Goal: Information Seeking & Learning: Check status

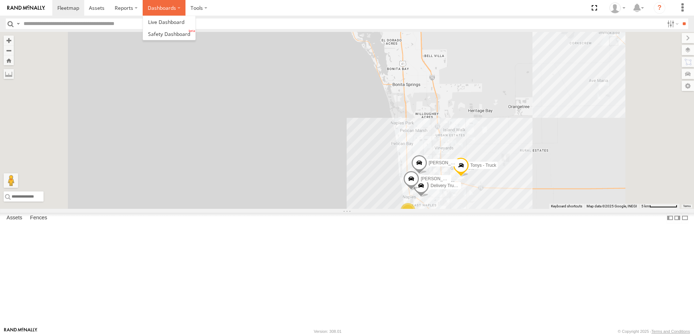
click at [170, 10] on label "Dashboards" at bounding box center [164, 8] width 43 height 16
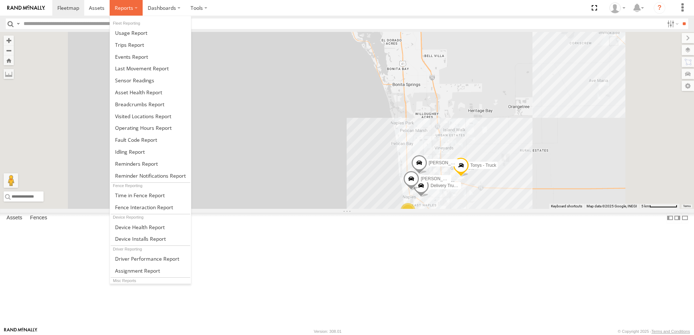
click at [126, 11] on span at bounding box center [124, 7] width 19 height 7
click at [147, 46] on link at bounding box center [150, 45] width 81 height 12
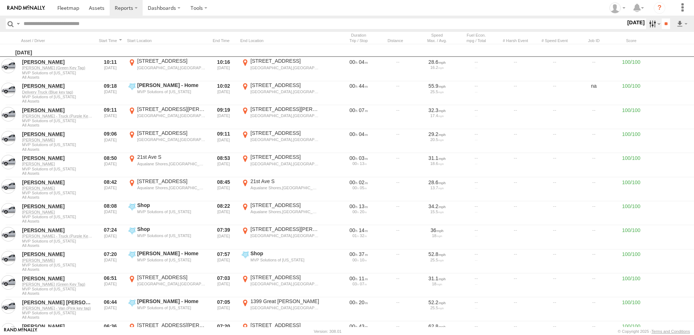
click at [653, 24] on label at bounding box center [654, 24] width 16 height 11
click at [0, 0] on label at bounding box center [0, 0] width 0 height 0
click at [664, 25] on input "**" at bounding box center [666, 24] width 8 height 11
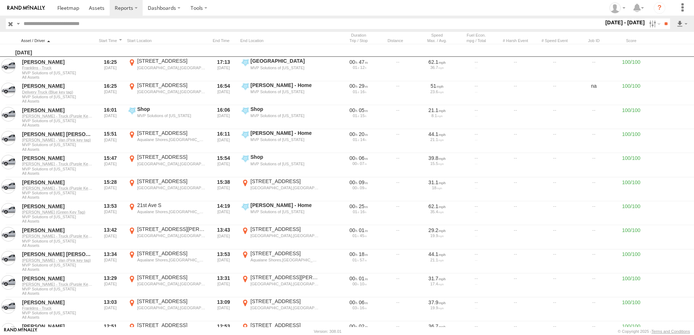
click at [43, 39] on div at bounding box center [57, 40] width 73 height 5
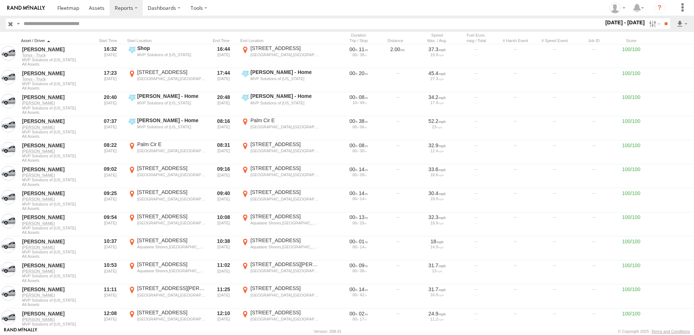
click at [47, 42] on div at bounding box center [57, 40] width 73 height 5
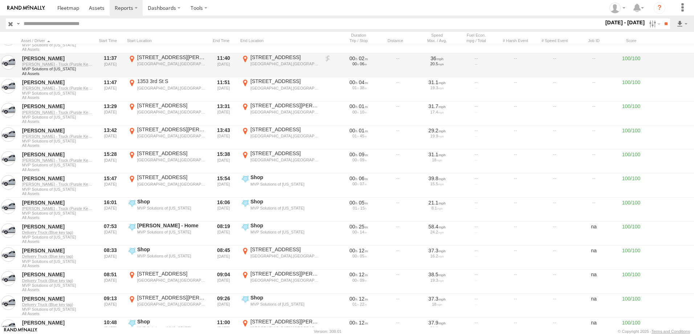
scroll to position [508, 0]
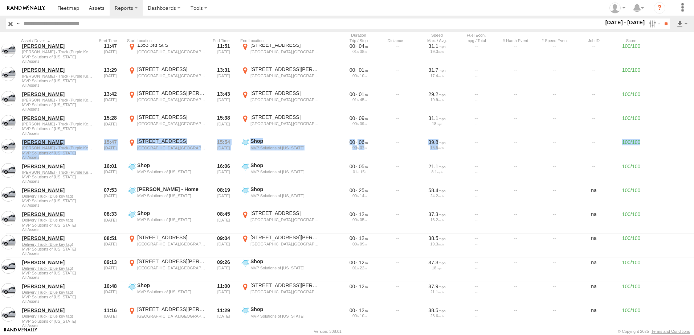
drag, startPoint x: 295, startPoint y: 9, endPoint x: -22, endPoint y: 168, distance: 355.0
copy div "Adrian Mederos Adrians - Truck (Purple Key tag) MVP Solutions of Florida All As…"
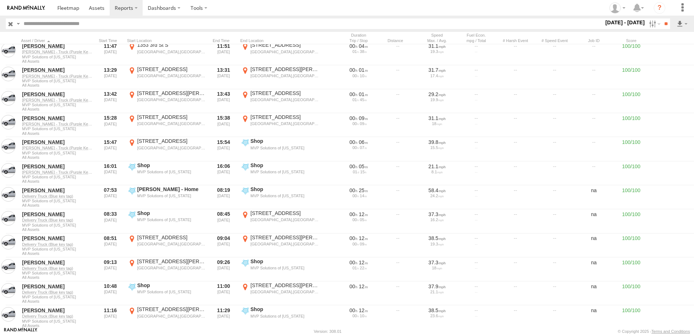
click at [295, 7] on section at bounding box center [372, 8] width 640 height 16
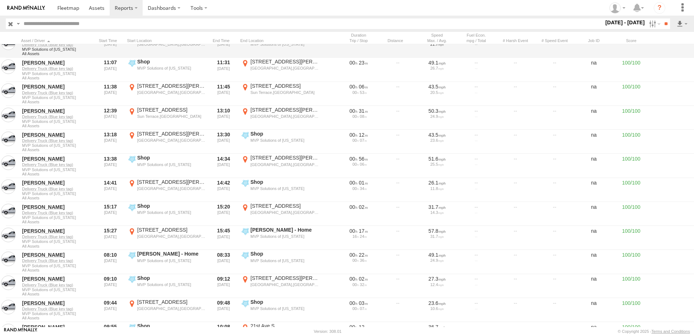
scroll to position [1125, 0]
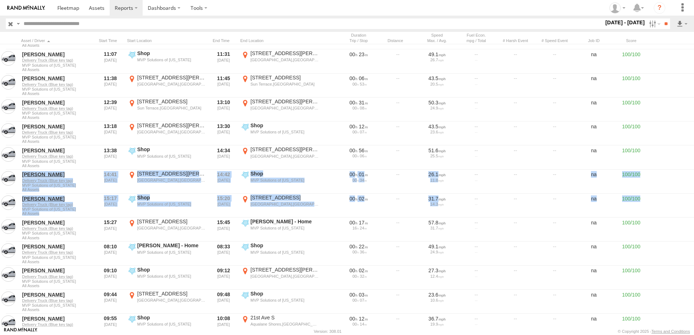
drag, startPoint x: 232, startPoint y: 6, endPoint x: -113, endPoint y: 261, distance: 429.6
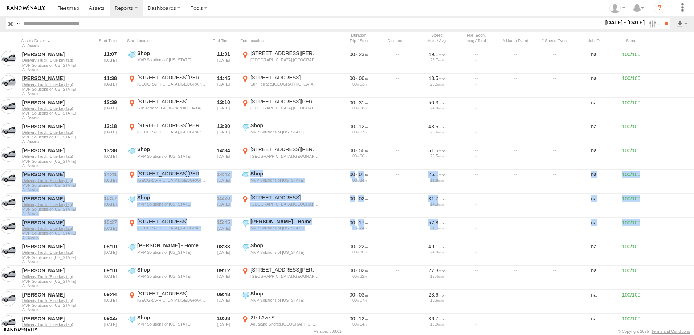
drag, startPoint x: -113, startPoint y: 261, endPoint x: 309, endPoint y: 15, distance: 489.0
click at [309, 19] on input "text" at bounding box center [312, 24] width 583 height 11
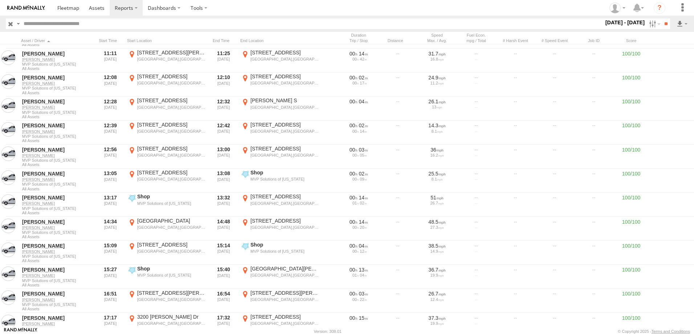
scroll to position [5300, 0]
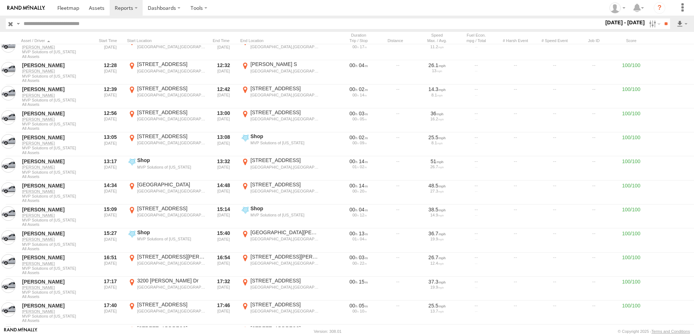
click at [331, 9] on section at bounding box center [372, 8] width 640 height 16
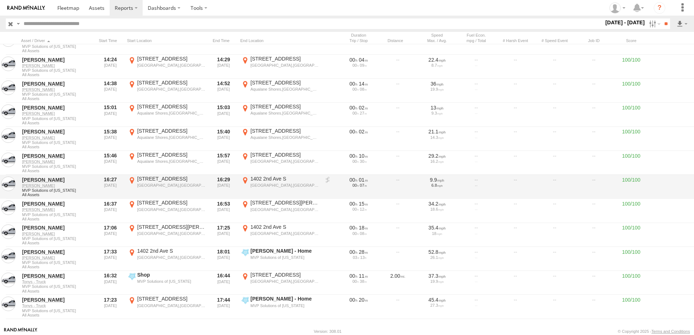
scroll to position [6280, 0]
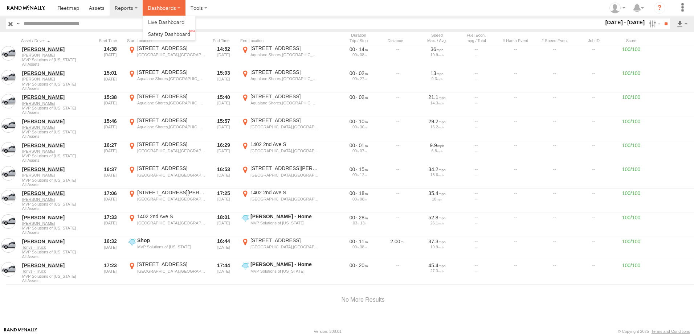
click at [163, 10] on label "Dashboards" at bounding box center [164, 8] width 43 height 16
click at [177, 32] on span at bounding box center [169, 33] width 42 height 7
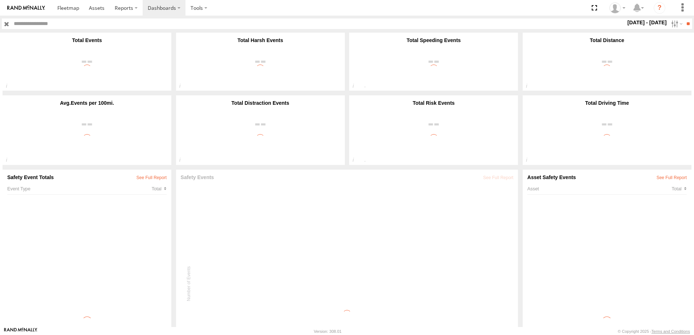
click at [0, 0] on label "Close" at bounding box center [0, 0] width 0 height 0
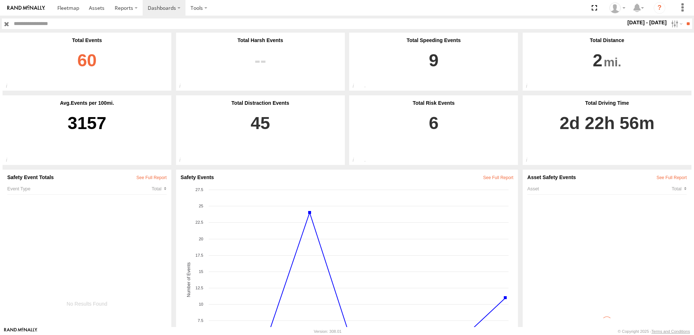
click at [90, 60] on link "60" at bounding box center [86, 64] width 159 height 43
